Goal: Task Accomplishment & Management: Complete application form

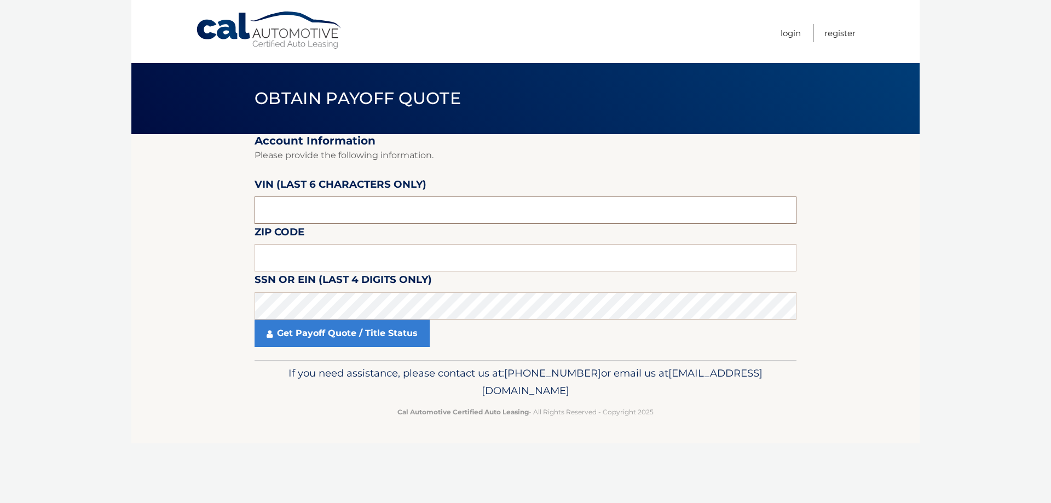
click at [526, 214] on input "text" at bounding box center [526, 210] width 542 height 27
click at [359, 215] on input "text" at bounding box center [526, 210] width 542 height 27
click at [350, 207] on input "text" at bounding box center [526, 210] width 542 height 27
type input "844683"
click at [372, 252] on input "text" at bounding box center [526, 257] width 542 height 27
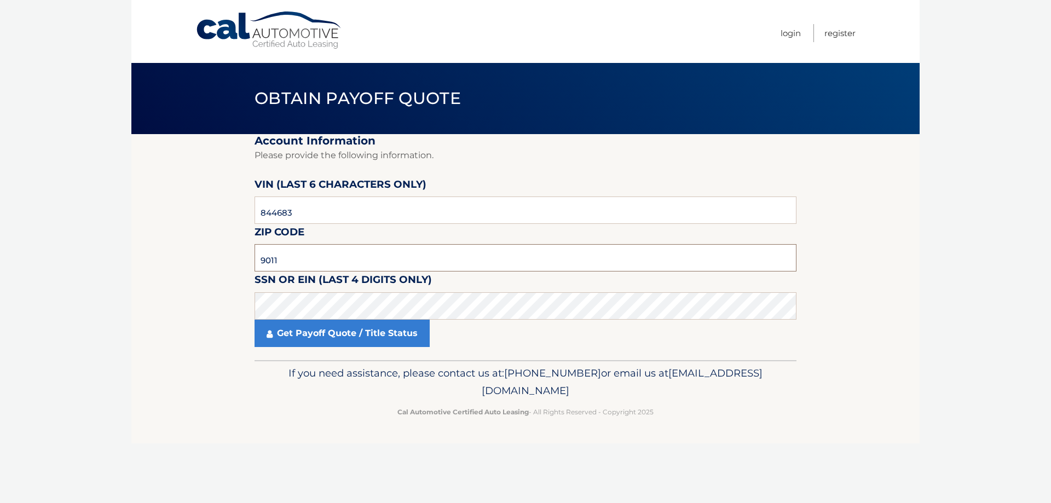
click at [317, 259] on input "9011" at bounding box center [526, 257] width 542 height 27
click at [317, 258] on input "9011" at bounding box center [526, 257] width 542 height 27
click at [317, 257] on input "9011" at bounding box center [526, 257] width 542 height 27
type input "11358"
click at [359, 327] on link "Get Payoff Quote / Title Status" at bounding box center [342, 333] width 175 height 27
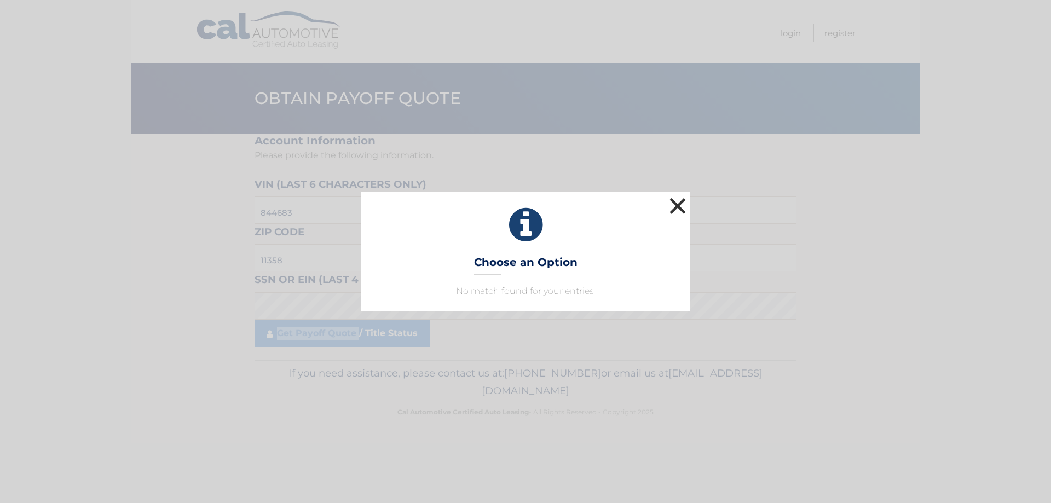
click at [678, 204] on button "×" at bounding box center [678, 206] width 22 height 22
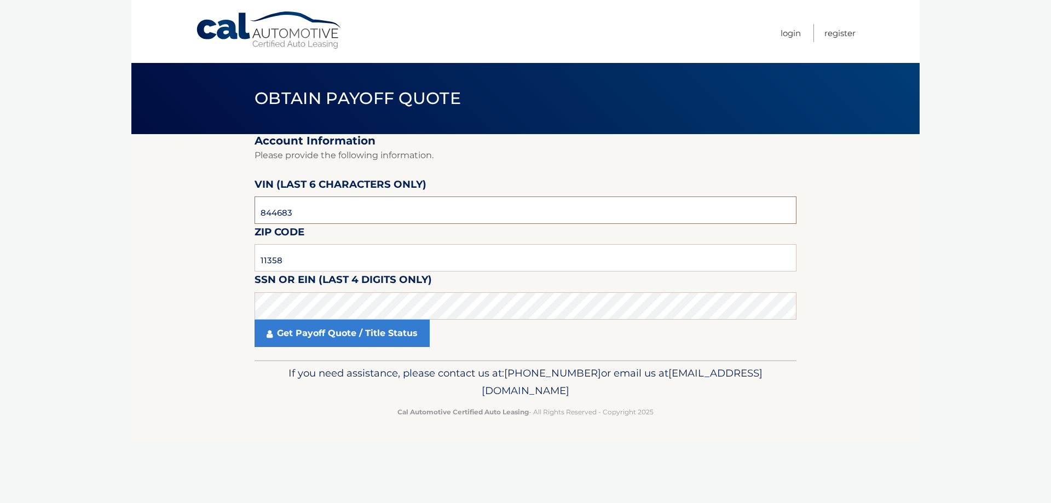
click at [342, 215] on input "844683" at bounding box center [526, 210] width 542 height 27
type input "166821"
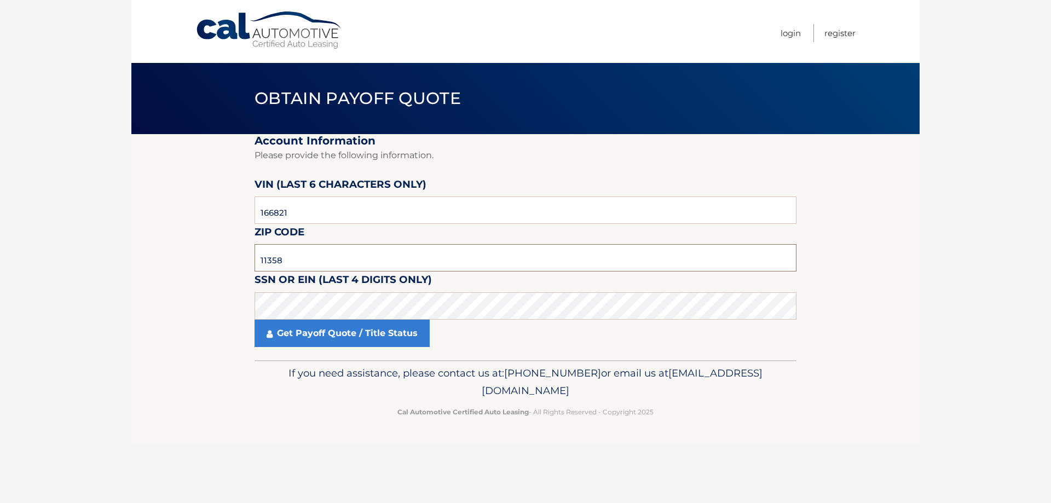
click at [304, 260] on input "11358" at bounding box center [526, 257] width 542 height 27
click at [304, 259] on input "11358" at bounding box center [526, 257] width 542 height 27
click at [308, 334] on link "Get Payoff Quote / Title Status" at bounding box center [342, 333] width 175 height 27
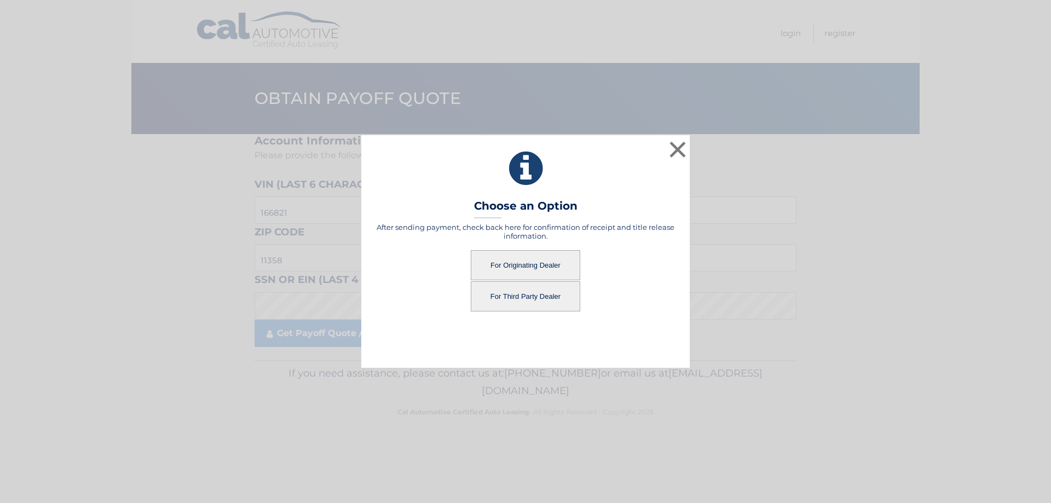
click at [508, 267] on button "For Originating Dealer" at bounding box center [526, 265] width 110 height 30
click at [545, 265] on button "For Originating Dealer" at bounding box center [526, 265] width 110 height 30
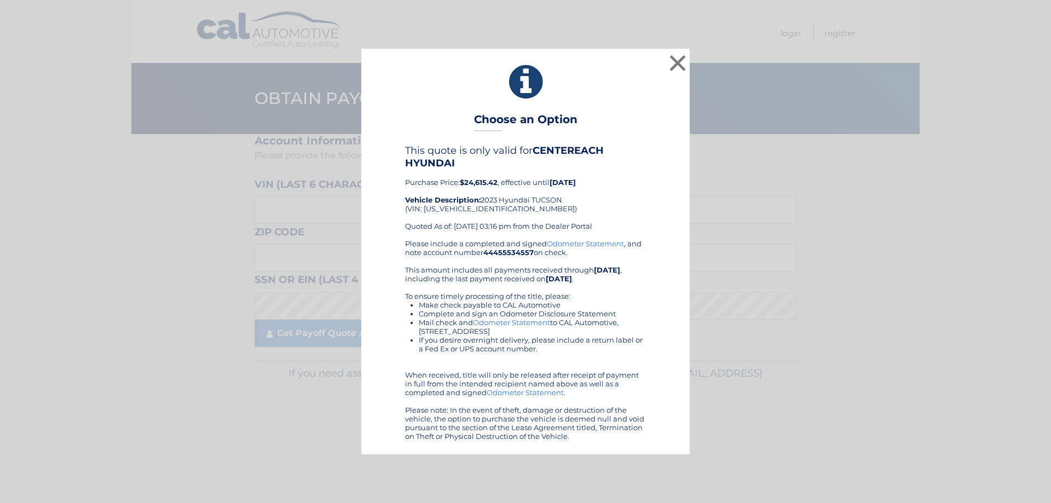
click at [475, 208] on div "This quote is only valid for CENTEREACH HYUNDAI Purchase Price: $24,615.42 , ef…" at bounding box center [525, 192] width 241 height 94
copy div "[US_VEHICLE_IDENTIFICATION_NUMBER]"
